Goal: Information Seeking & Learning: Understand process/instructions

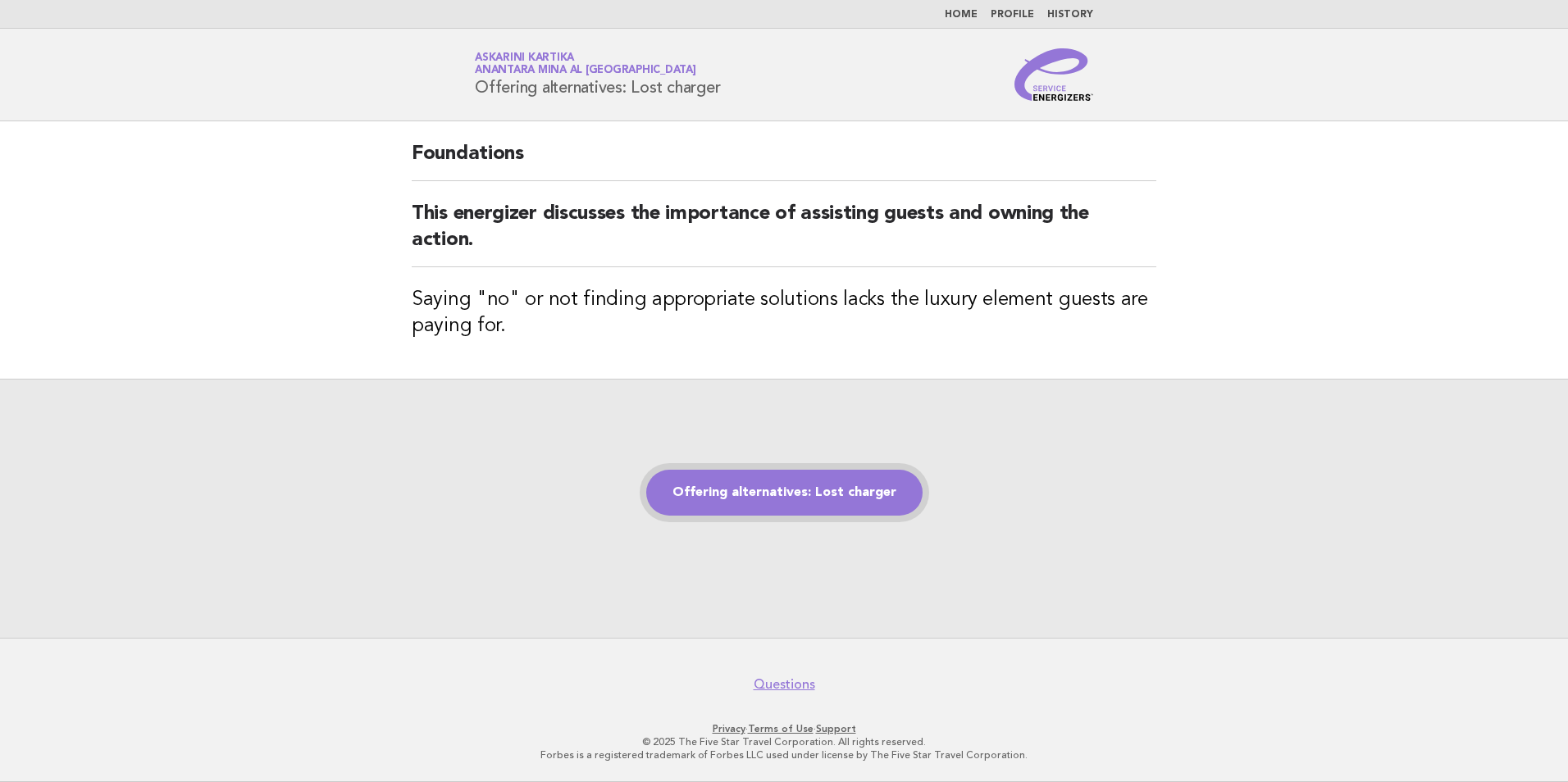
click at [787, 493] on link "Offering alternatives: Lost charger" at bounding box center [785, 492] width 276 height 45
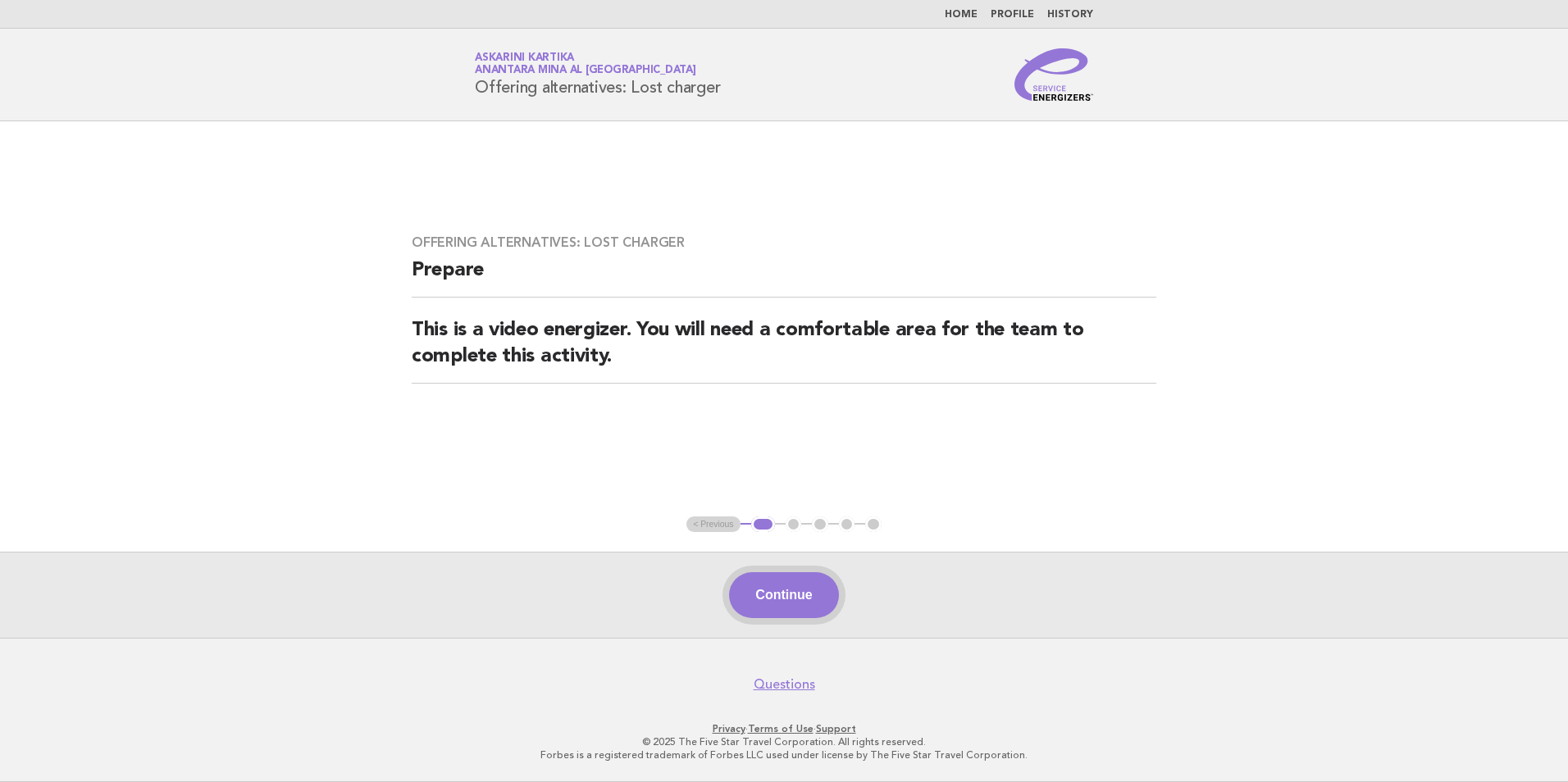
click at [759, 579] on button "Continue" at bounding box center [783, 595] width 109 height 45
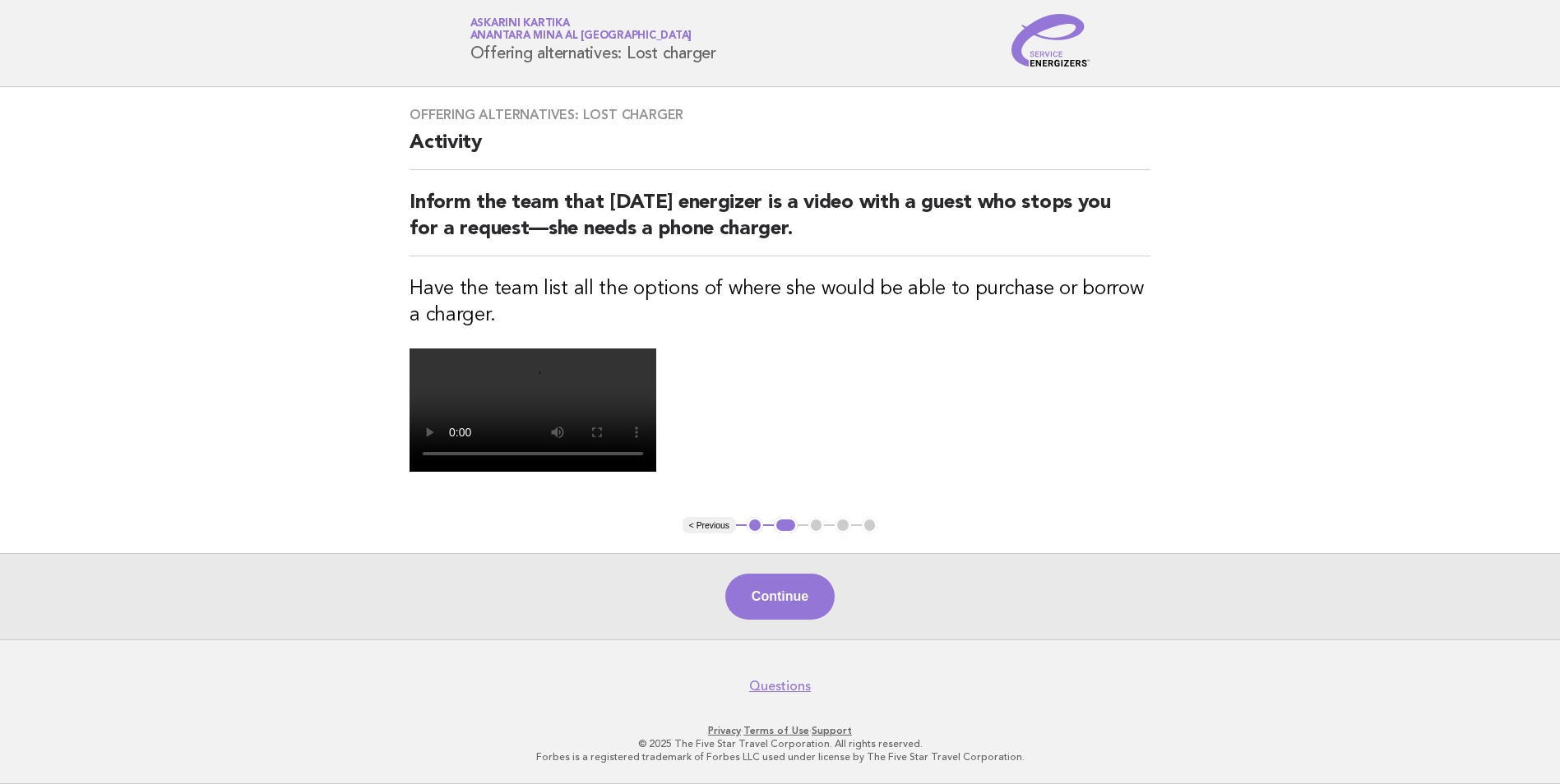
scroll to position [329, 0]
click at [784, 591] on button "Continue" at bounding box center [780, 596] width 110 height 46
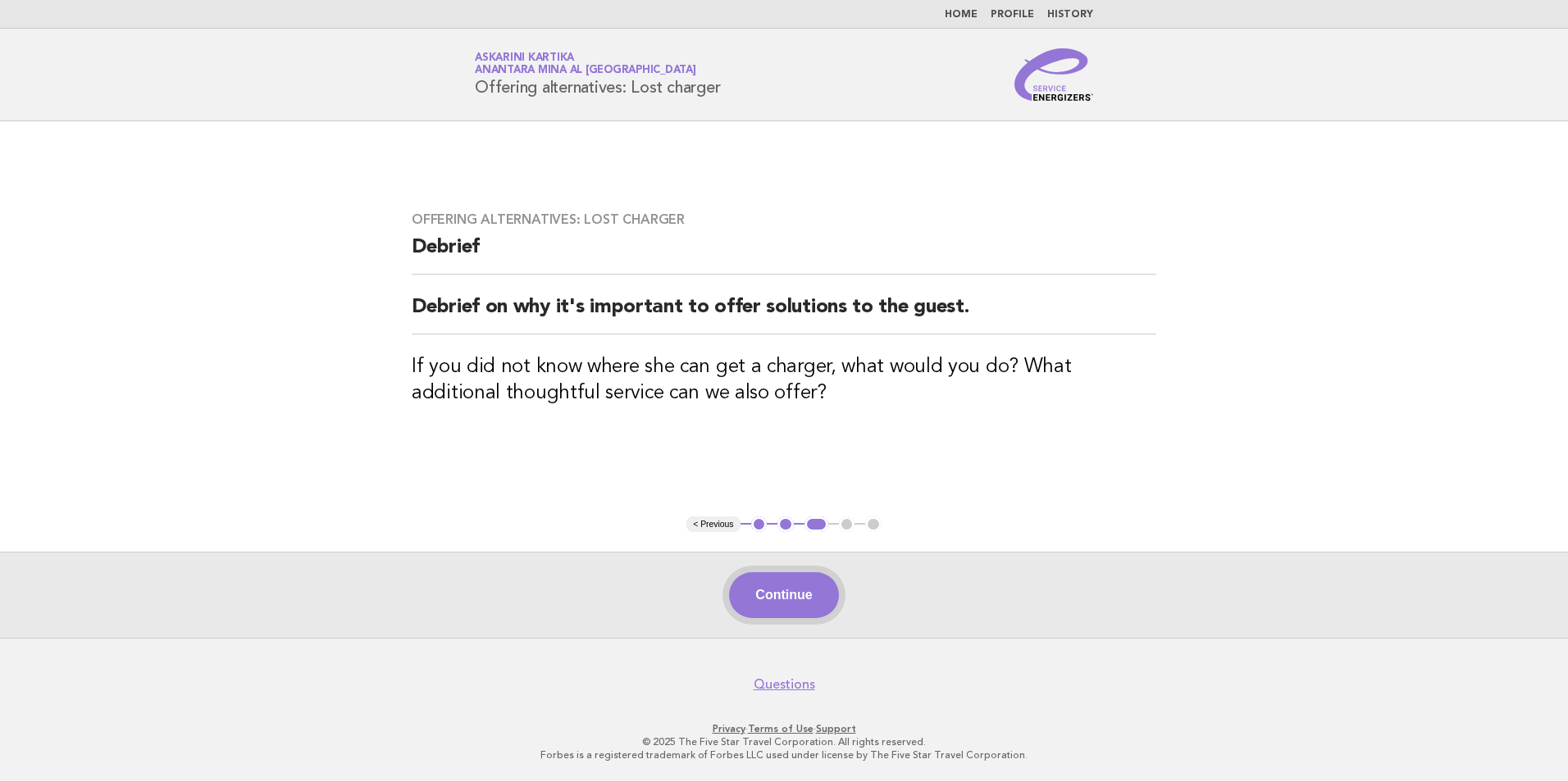
click at [781, 583] on button "Continue" at bounding box center [783, 595] width 109 height 45
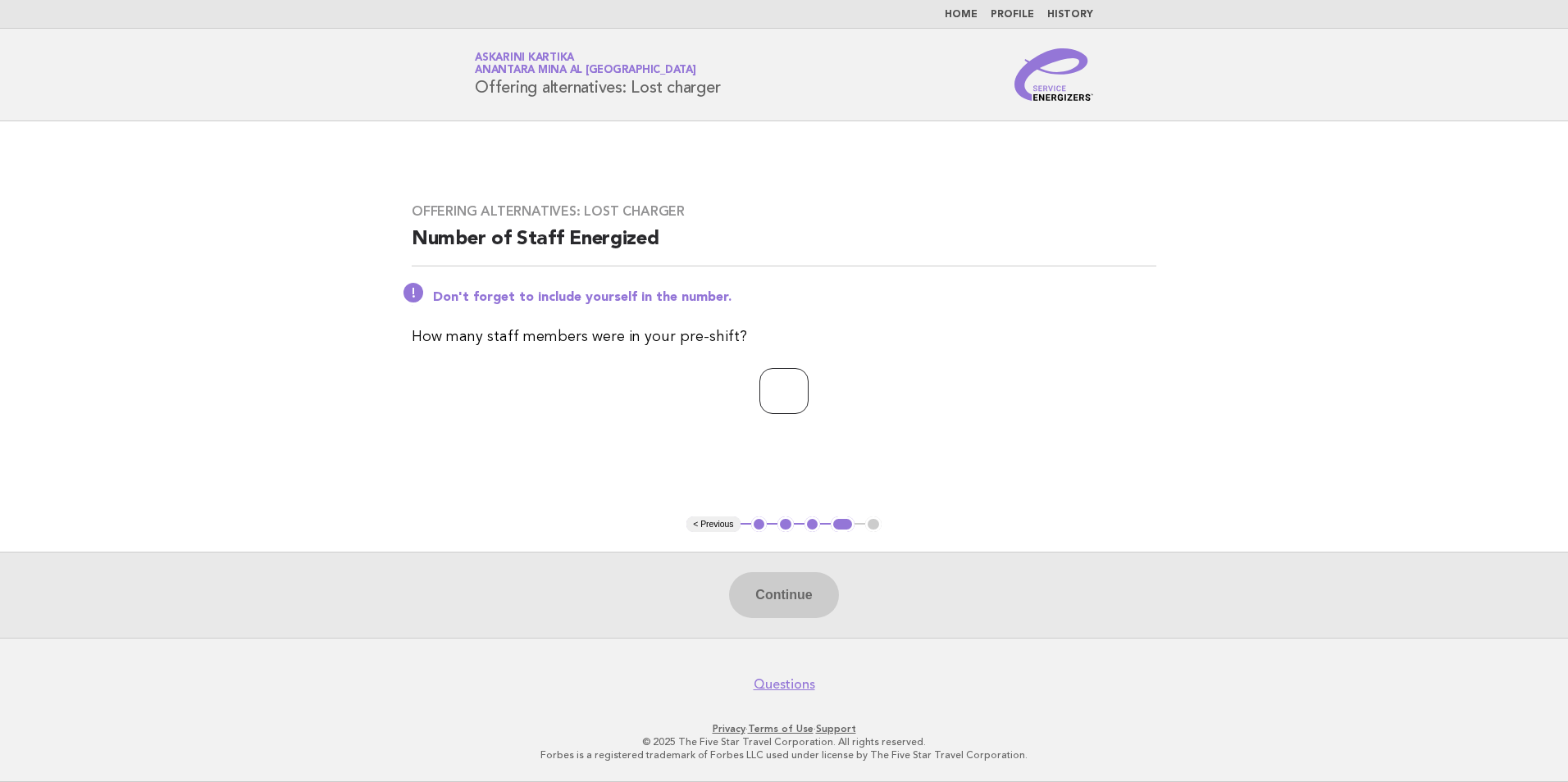
click at [765, 412] on input "number" at bounding box center [784, 391] width 49 height 45
type input "*"
click at [811, 602] on button "Continue" at bounding box center [783, 595] width 109 height 45
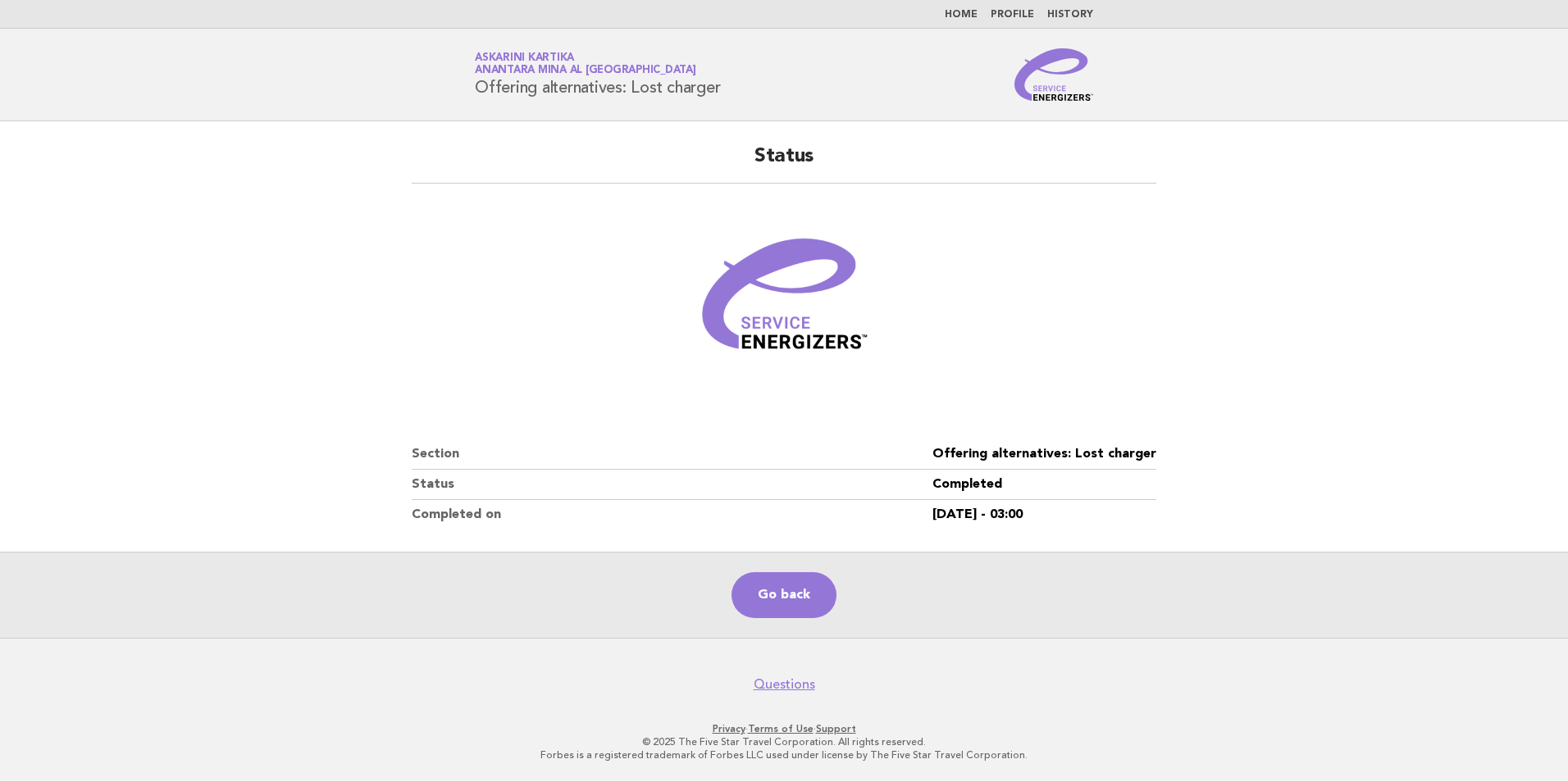
drag, startPoint x: 732, startPoint y: 86, endPoint x: 479, endPoint y: 92, distance: 253.1
click at [479, 92] on h1 "Service Energizers Askarini Kartika Anantara Mina al Arab Ras Al Khaimah Resort…" at bounding box center [598, 74] width 245 height 43
copy h1 "Offering alternatives: Lost charger"
drag, startPoint x: 785, startPoint y: 596, endPoint x: 757, endPoint y: 583, distance: 30.9
click at [785, 596] on link "Go back" at bounding box center [784, 595] width 105 height 45
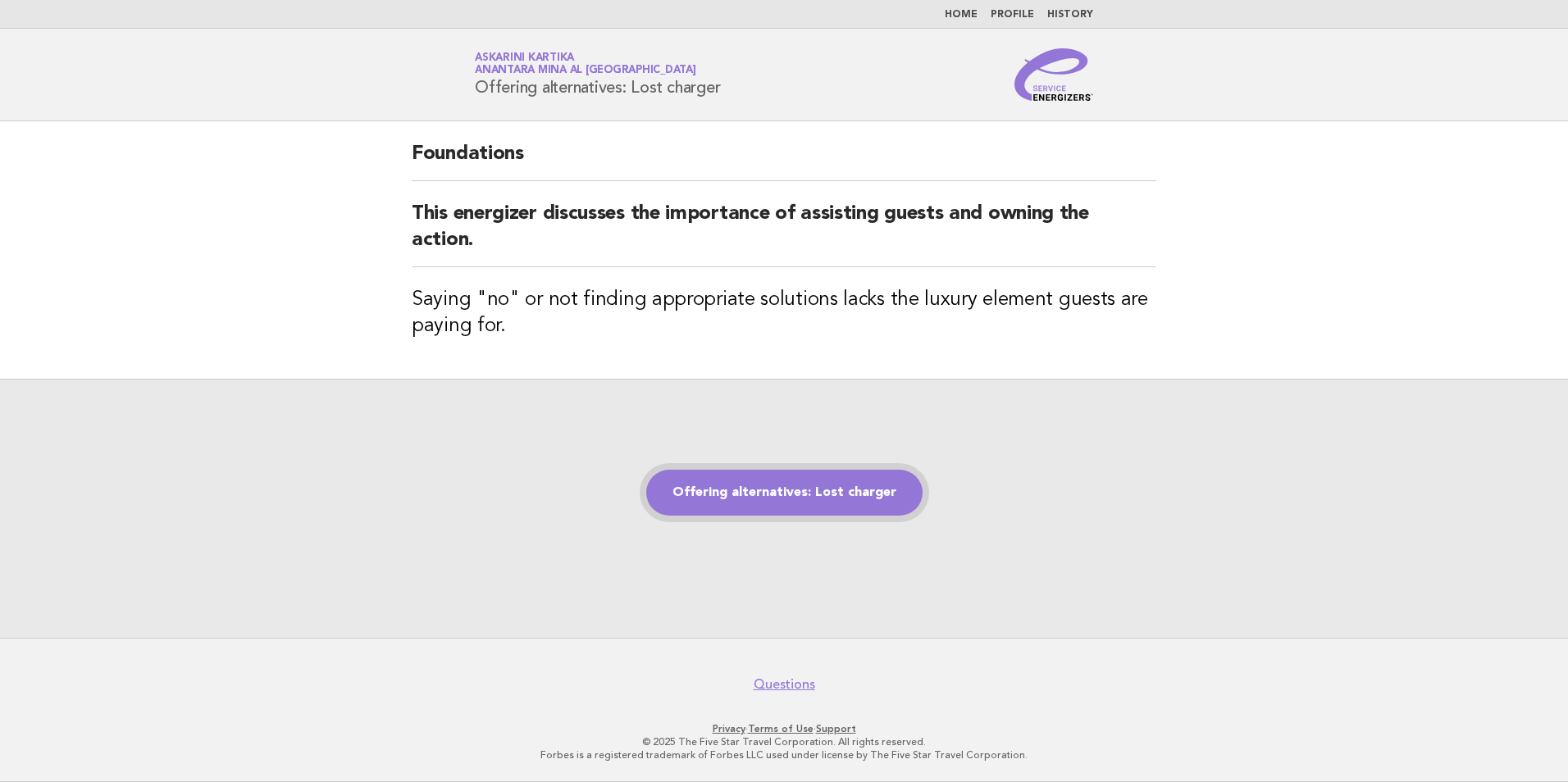
click at [777, 499] on link "Offering alternatives: Lost charger" at bounding box center [785, 492] width 276 height 45
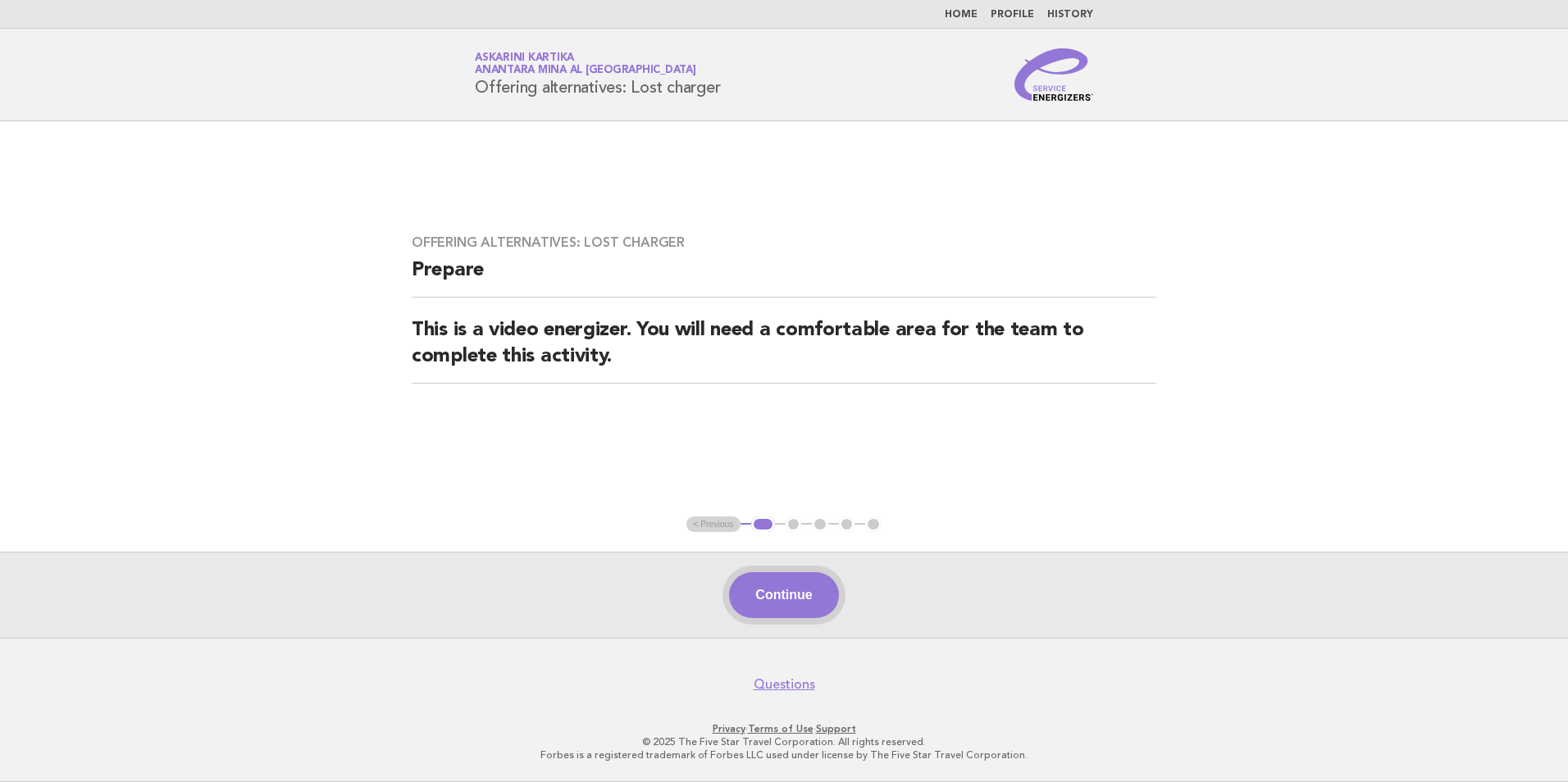
click at [794, 589] on button "Continue" at bounding box center [783, 595] width 109 height 45
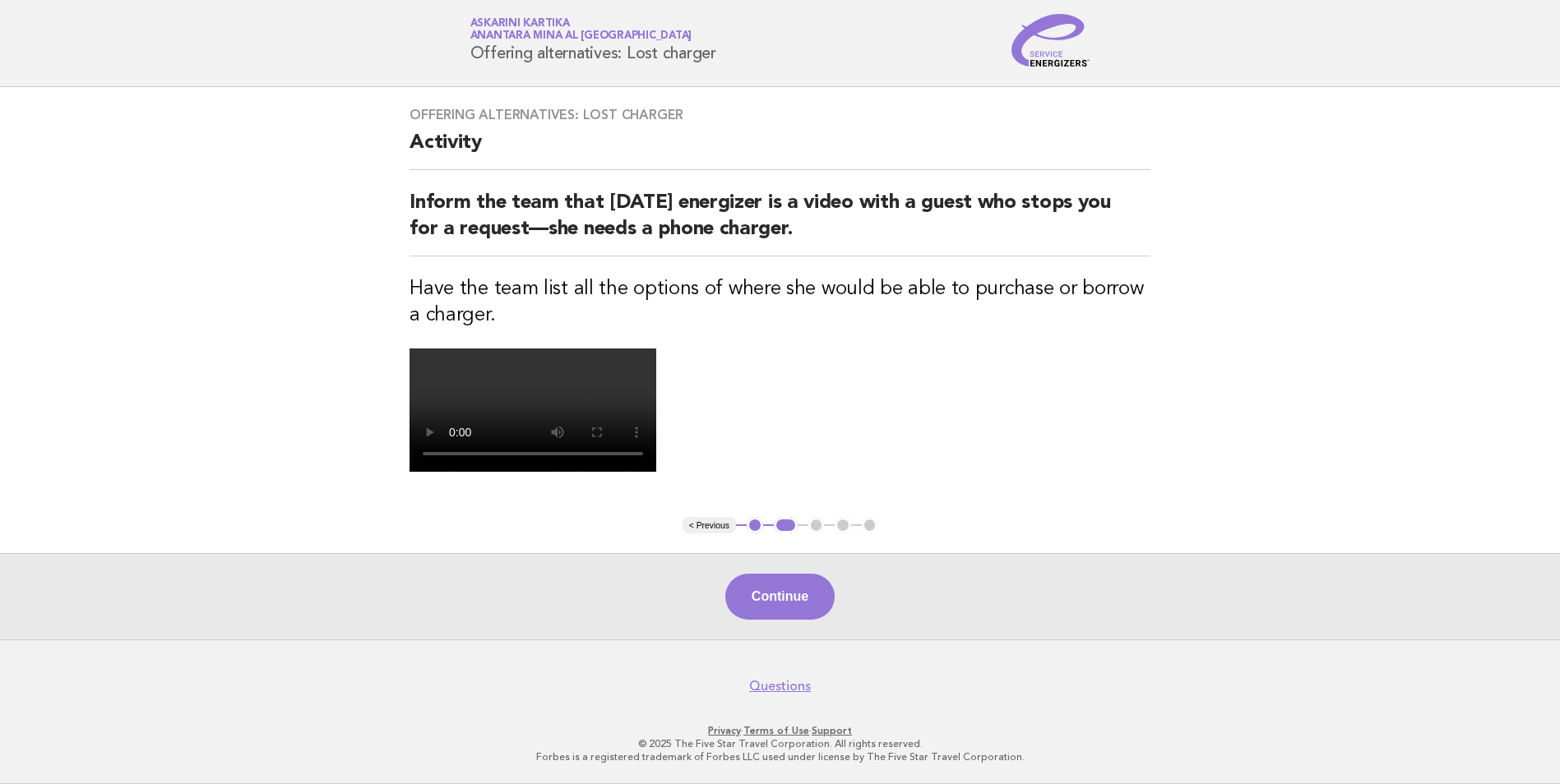
scroll to position [164, 0]
click at [1395, 327] on main "Offering alternatives: Lost charger Activity Inform the team that [DATE] energi…" at bounding box center [780, 363] width 1560 height 552
drag, startPoint x: 1369, startPoint y: 321, endPoint x: 1309, endPoint y: 317, distance: 60.1
click at [1318, 314] on main "Offering alternatives: Lost charger Activity Inform the team that [DATE] energi…" at bounding box center [780, 363] width 1560 height 552
click at [656, 348] on video at bounding box center [533, 410] width 247 height 124
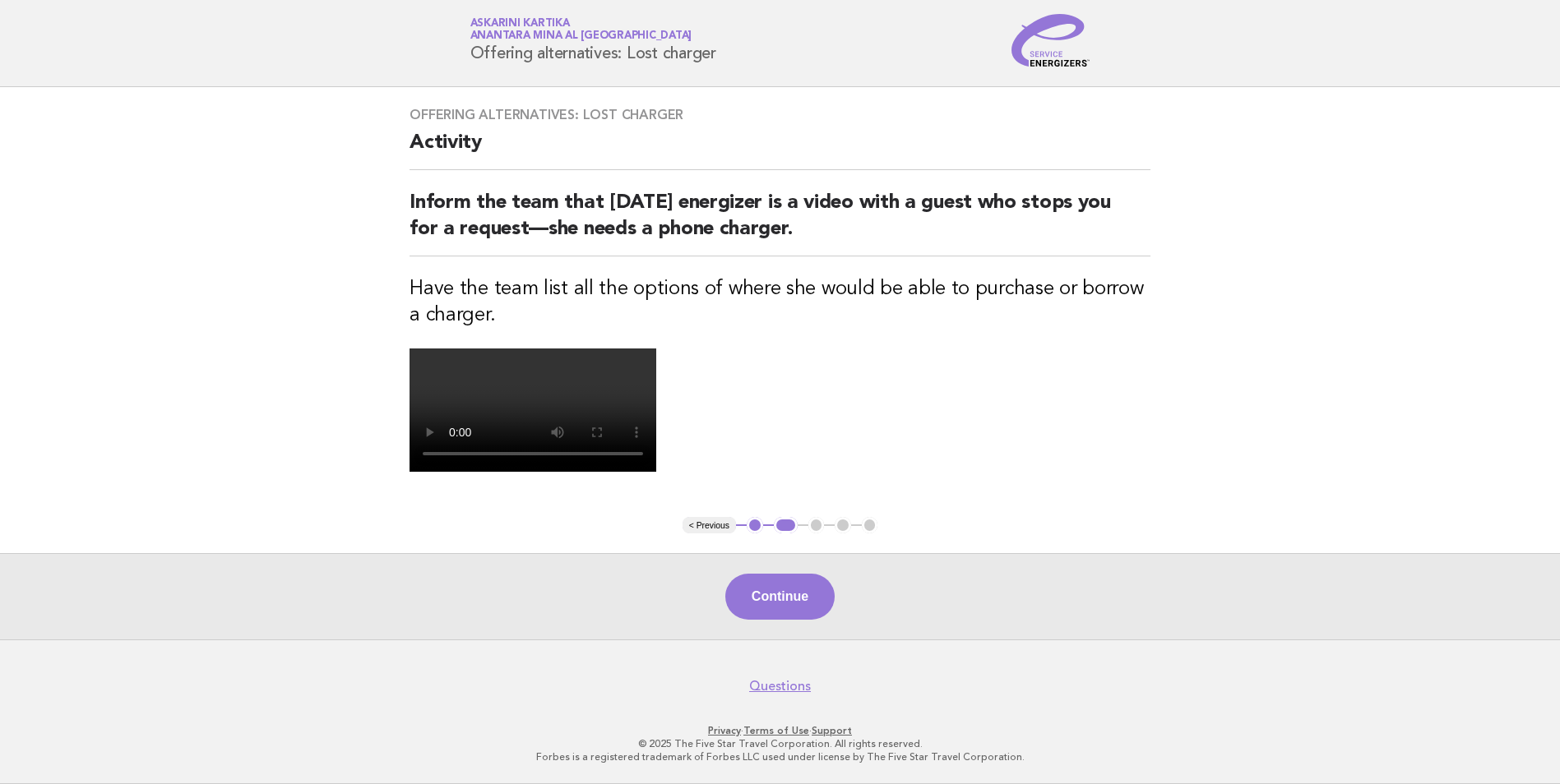
click at [1156, 639] on div "Continue" at bounding box center [780, 596] width 1560 height 86
